Goal: Browse casually

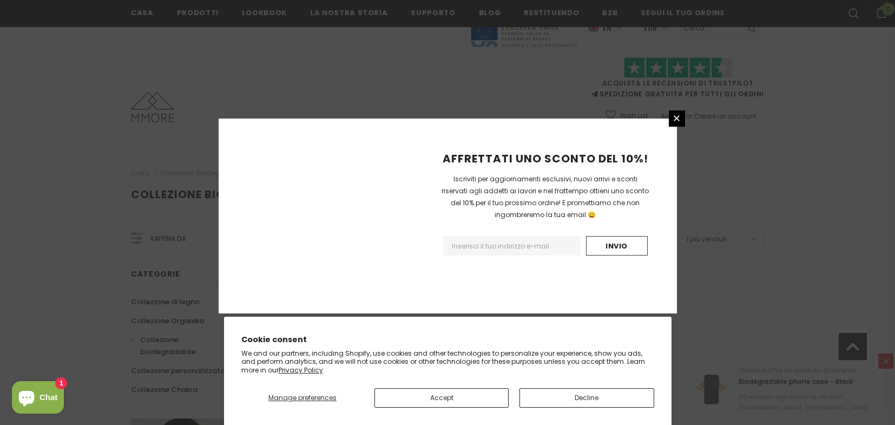
scroll to position [684, 0]
